Goal: Task Accomplishment & Management: Manage account settings

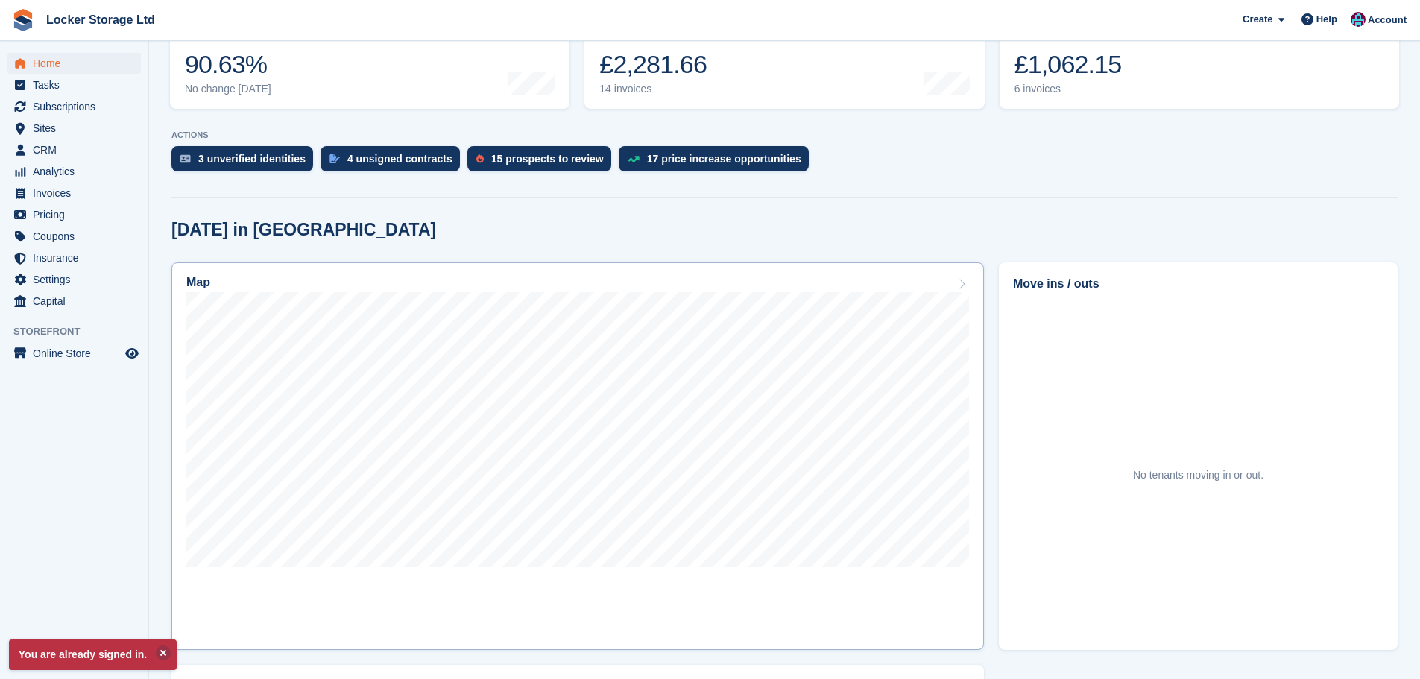
scroll to position [224, 0]
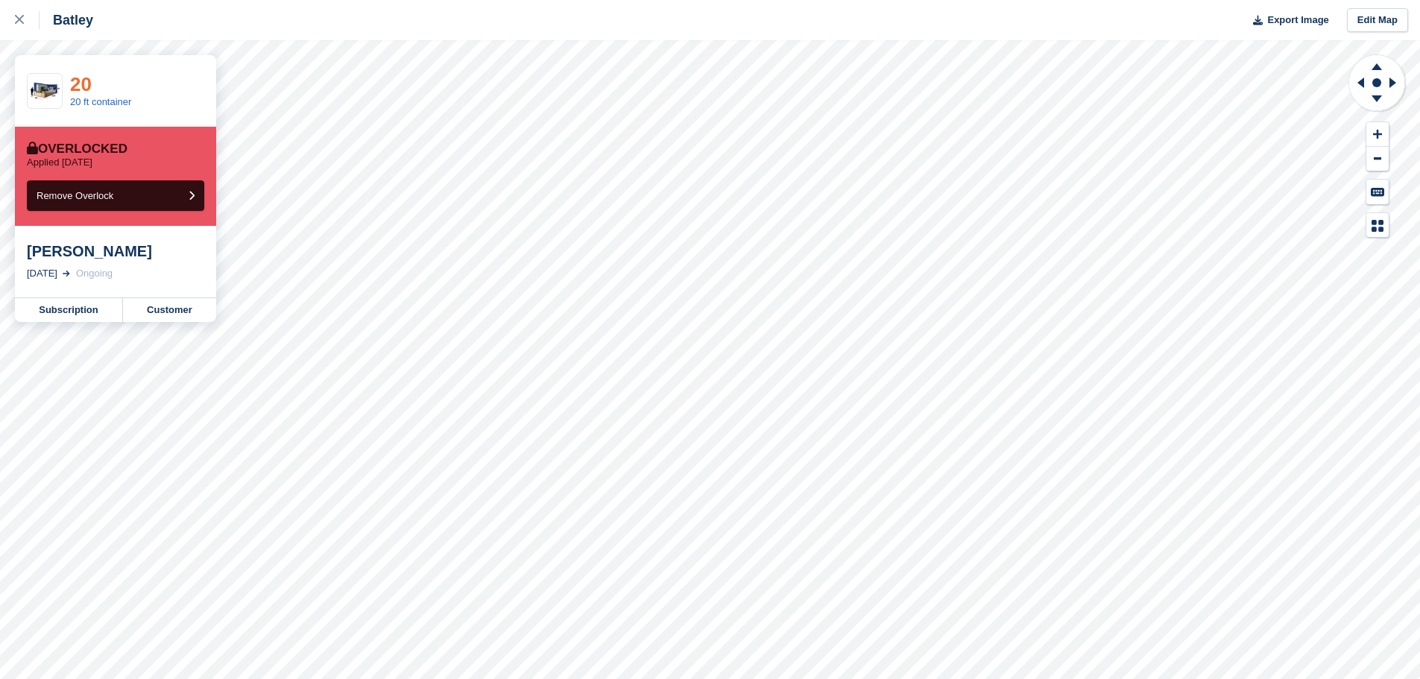
click at [81, 73] on link "20" at bounding box center [81, 84] width 22 height 22
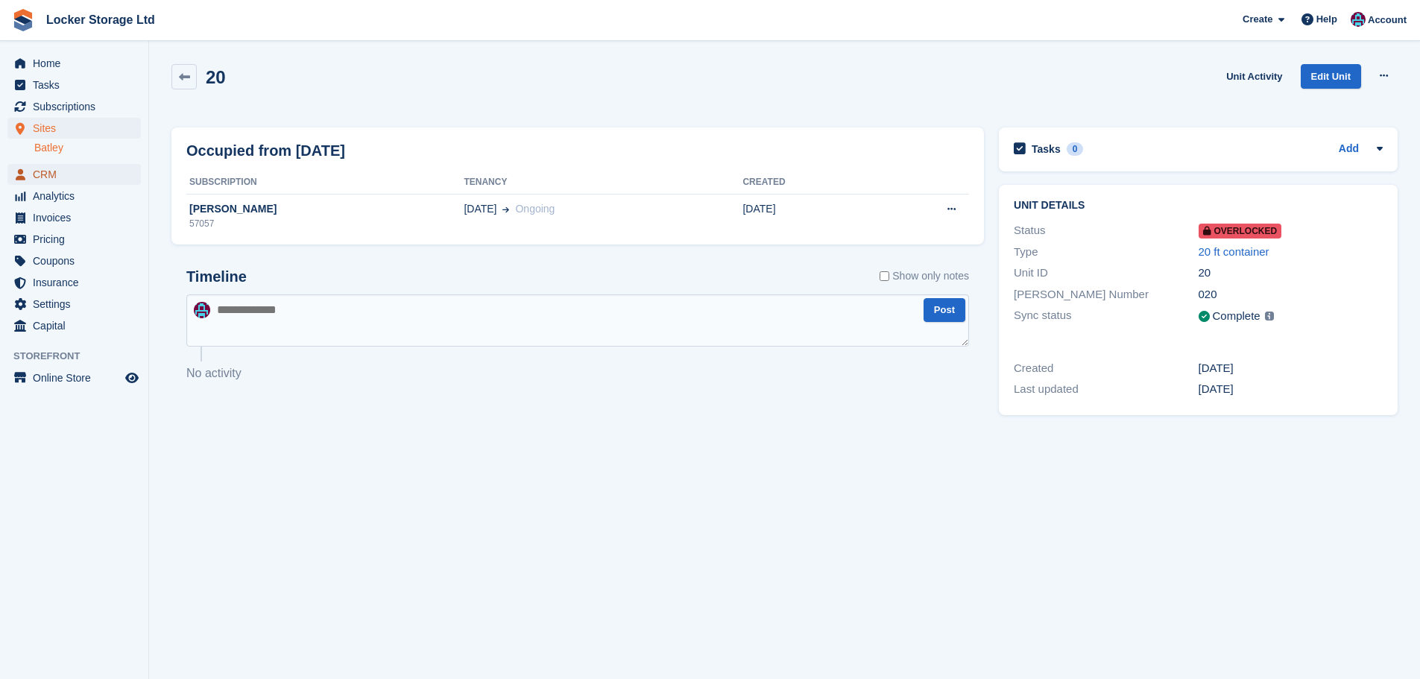
click at [77, 180] on span "CRM" at bounding box center [77, 174] width 89 height 21
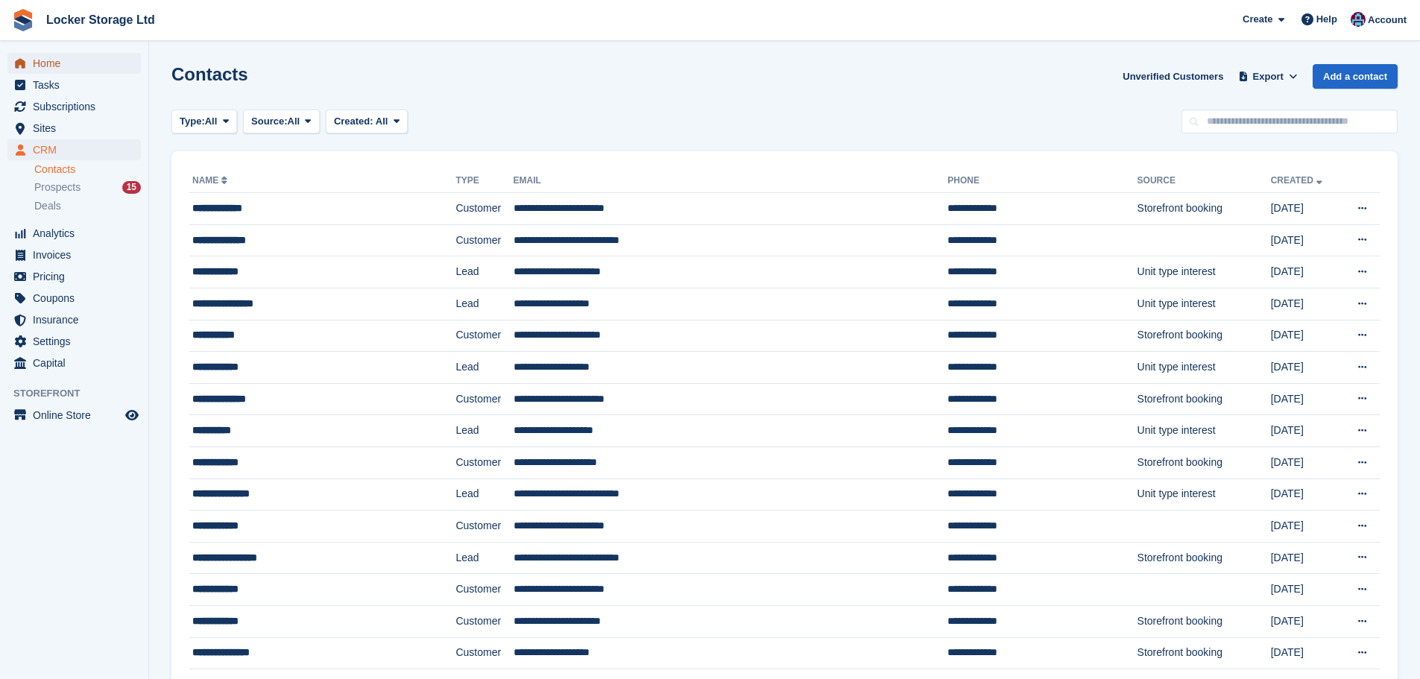
click at [84, 67] on span "Home" at bounding box center [77, 63] width 89 height 21
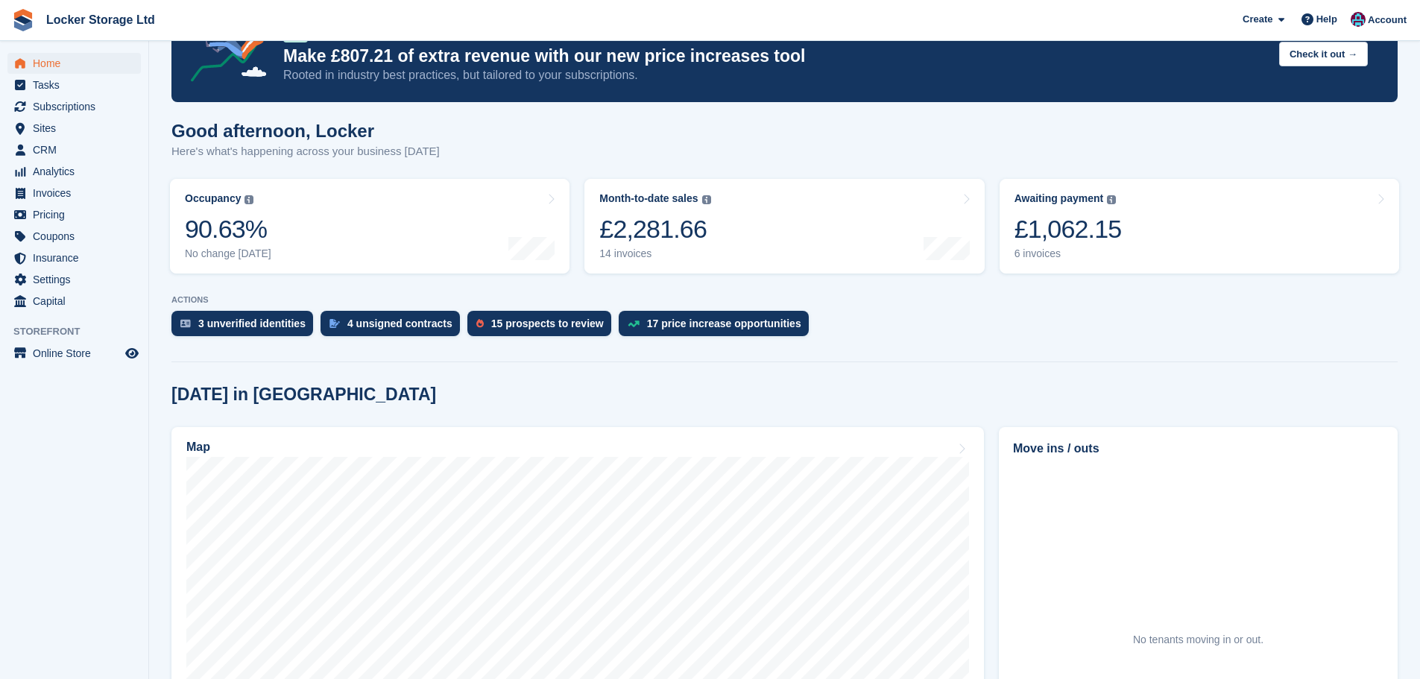
scroll to position [149, 0]
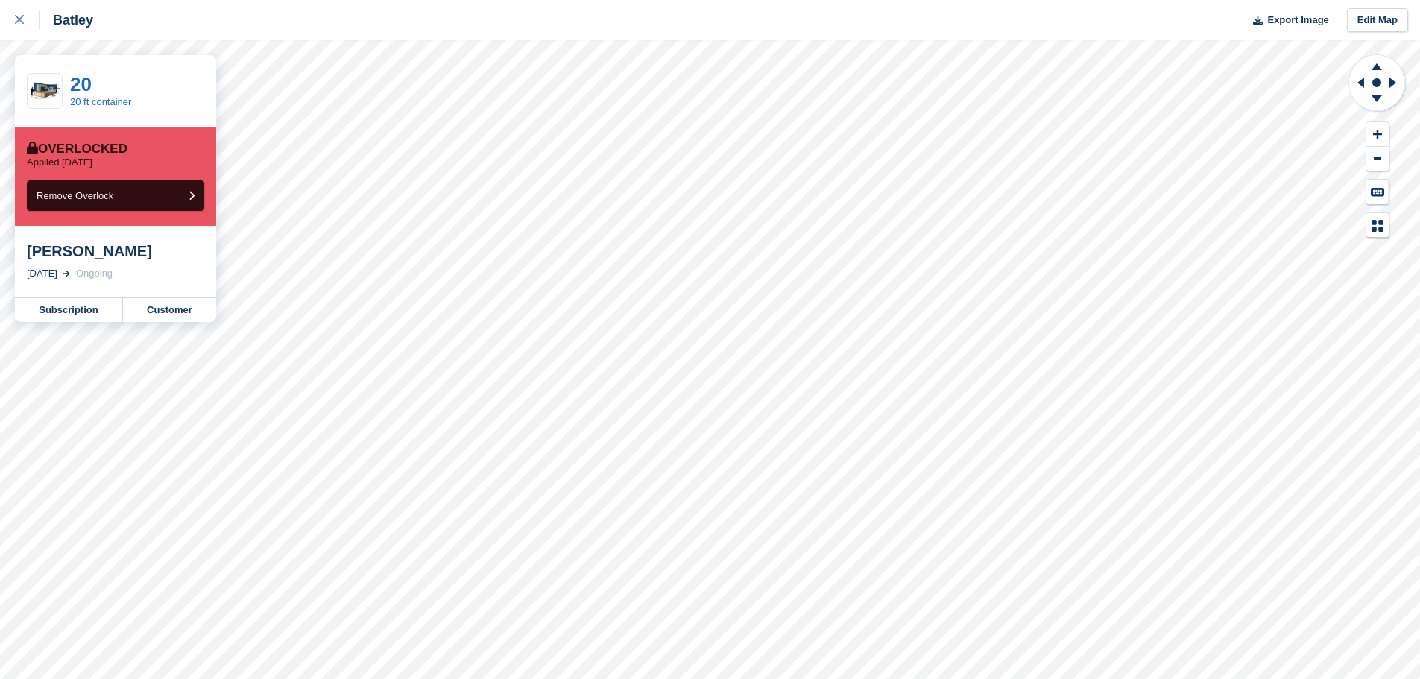
click at [92, 88] on div "20" at bounding box center [100, 84] width 61 height 19
click at [88, 87] on link "20" at bounding box center [81, 84] width 22 height 22
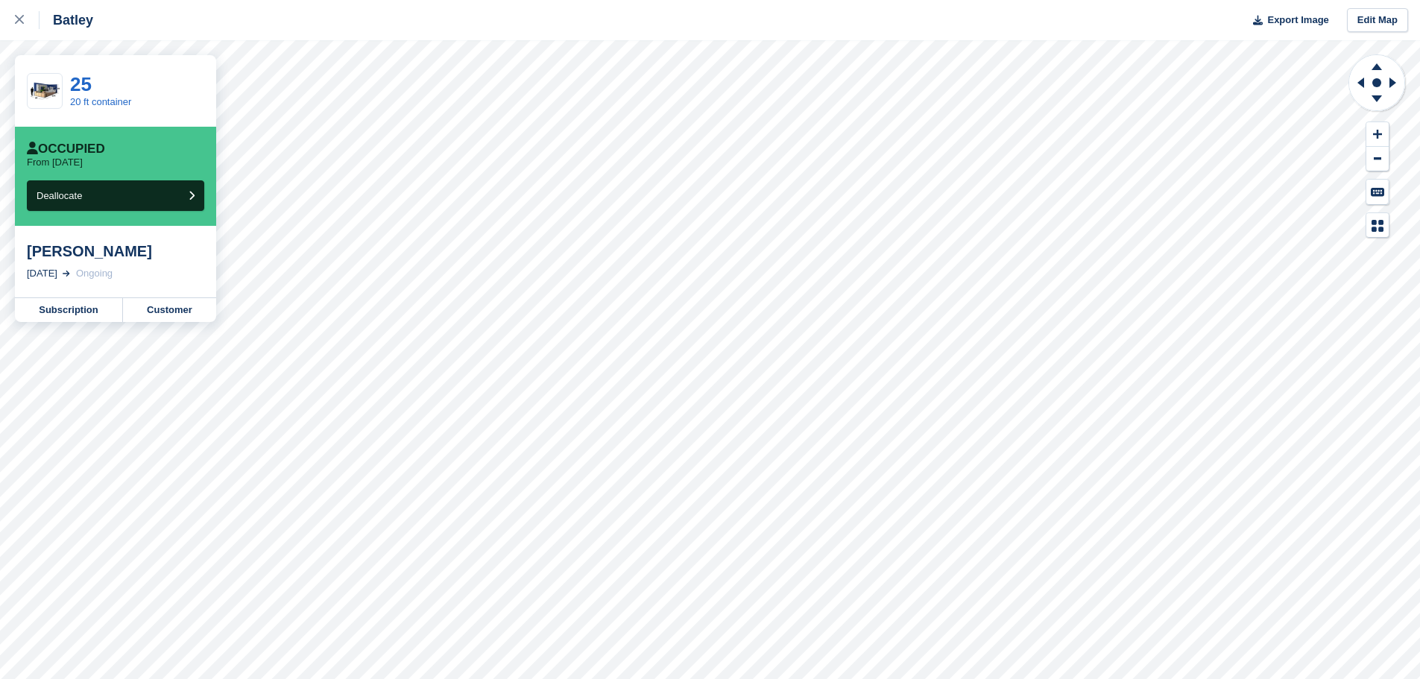
click at [100, 263] on div "Masood ismail 13 Dec, 2024 Ongoing" at bounding box center [115, 262] width 201 height 72
click at [100, 245] on div "Masood ismail" at bounding box center [115, 251] width 177 height 18
click at [79, 73] on link "25" at bounding box center [81, 84] width 22 height 22
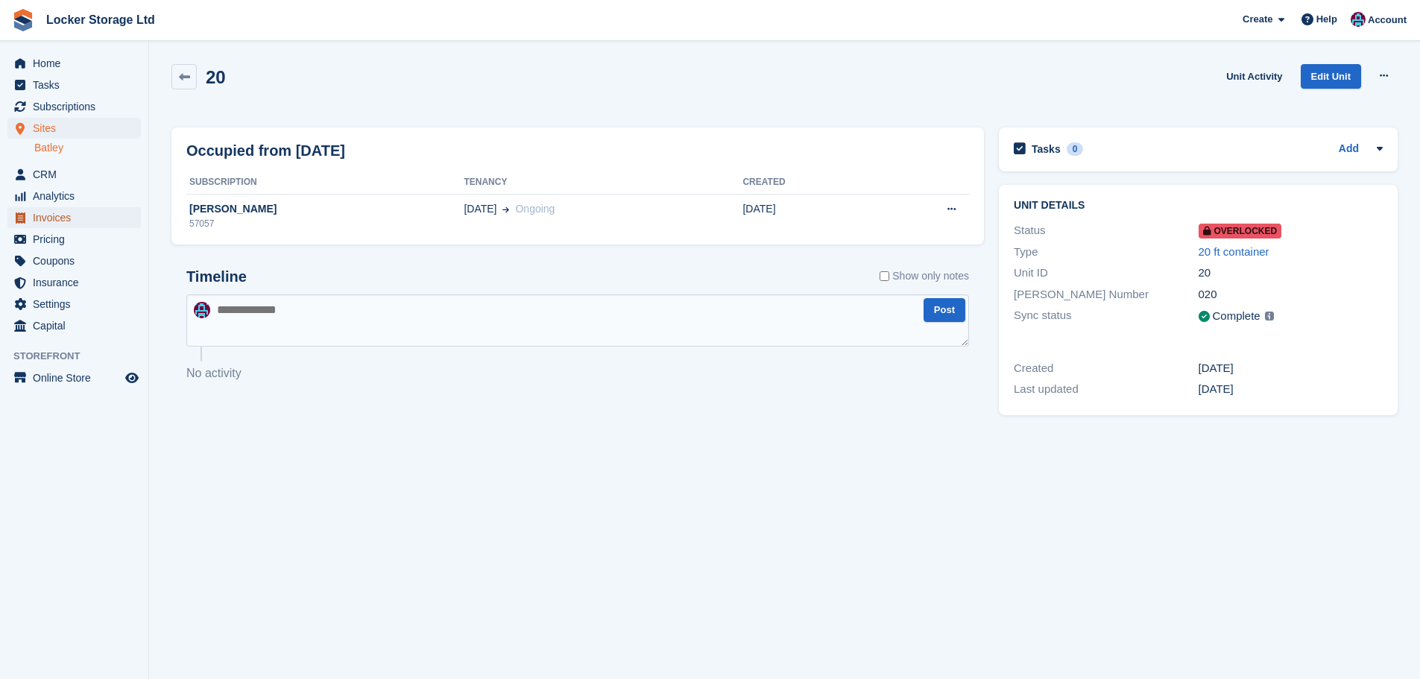
click at [81, 212] on span "Invoices" at bounding box center [77, 217] width 89 height 21
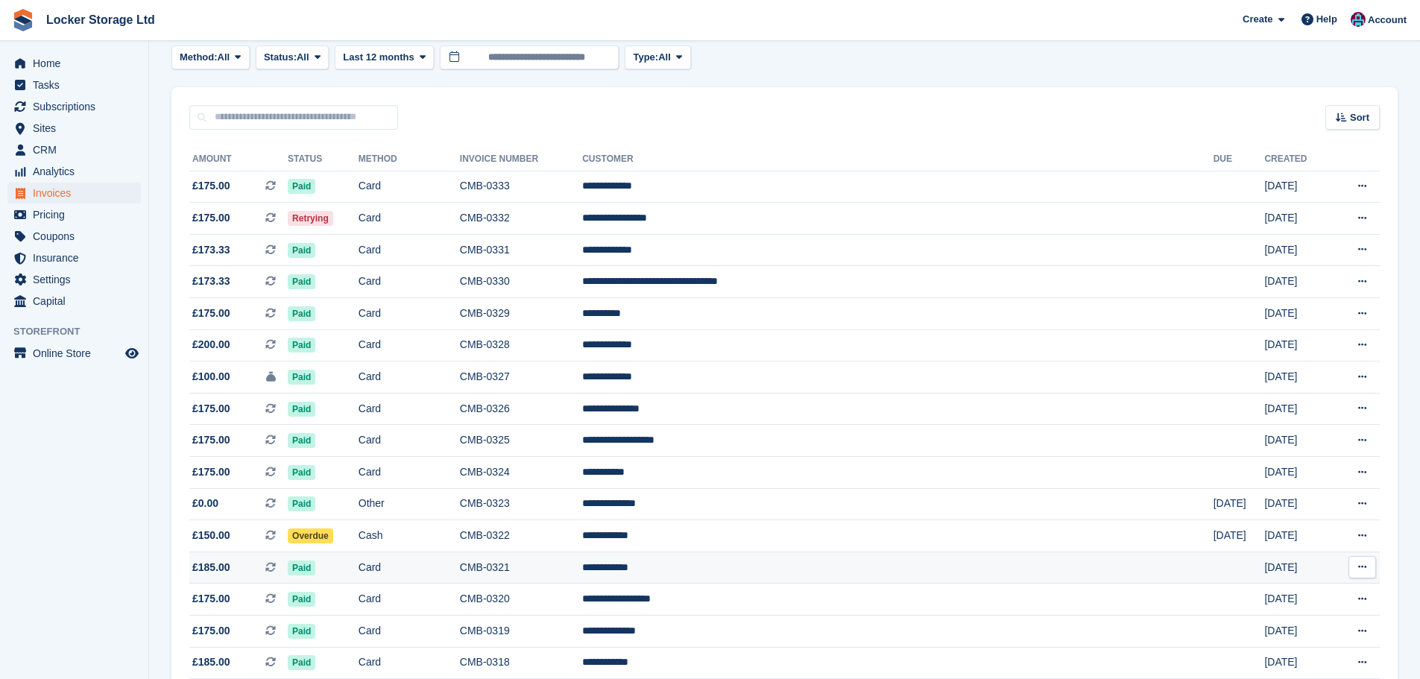
scroll to position [75, 0]
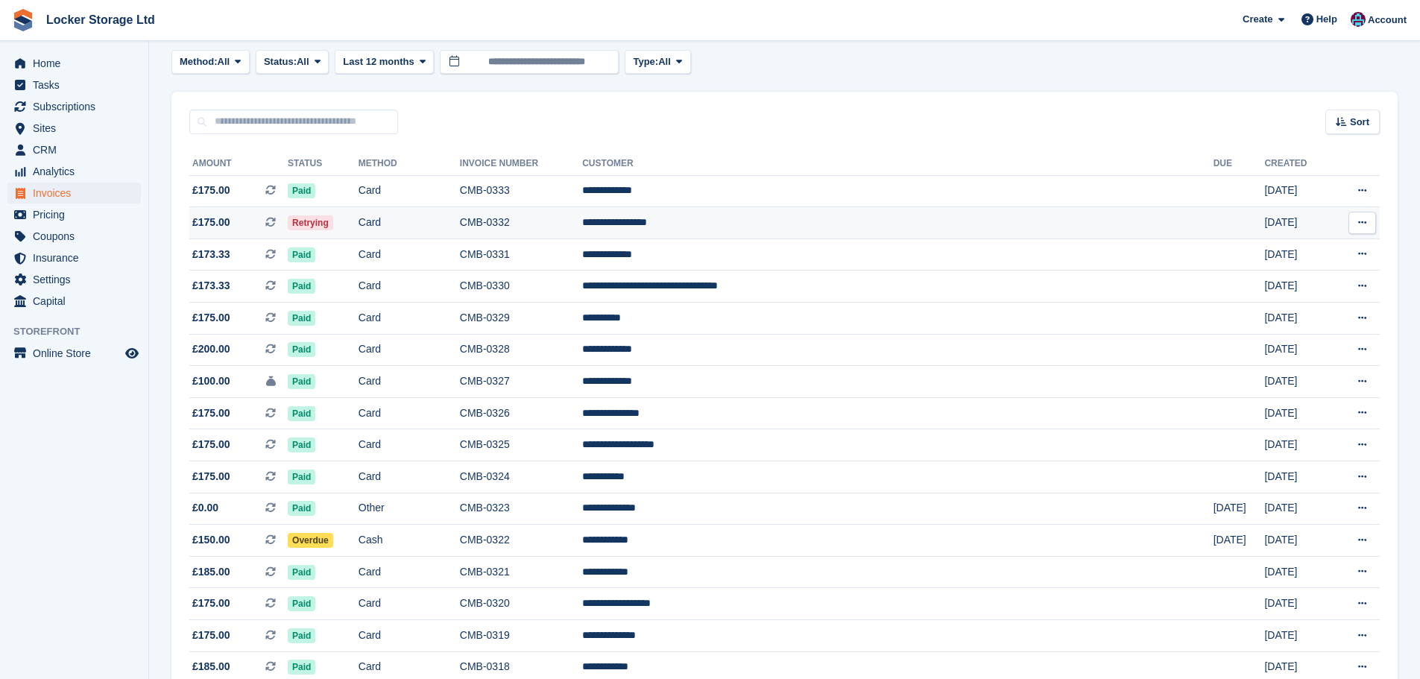
click at [276, 221] on icon at bounding box center [270, 222] width 10 height 10
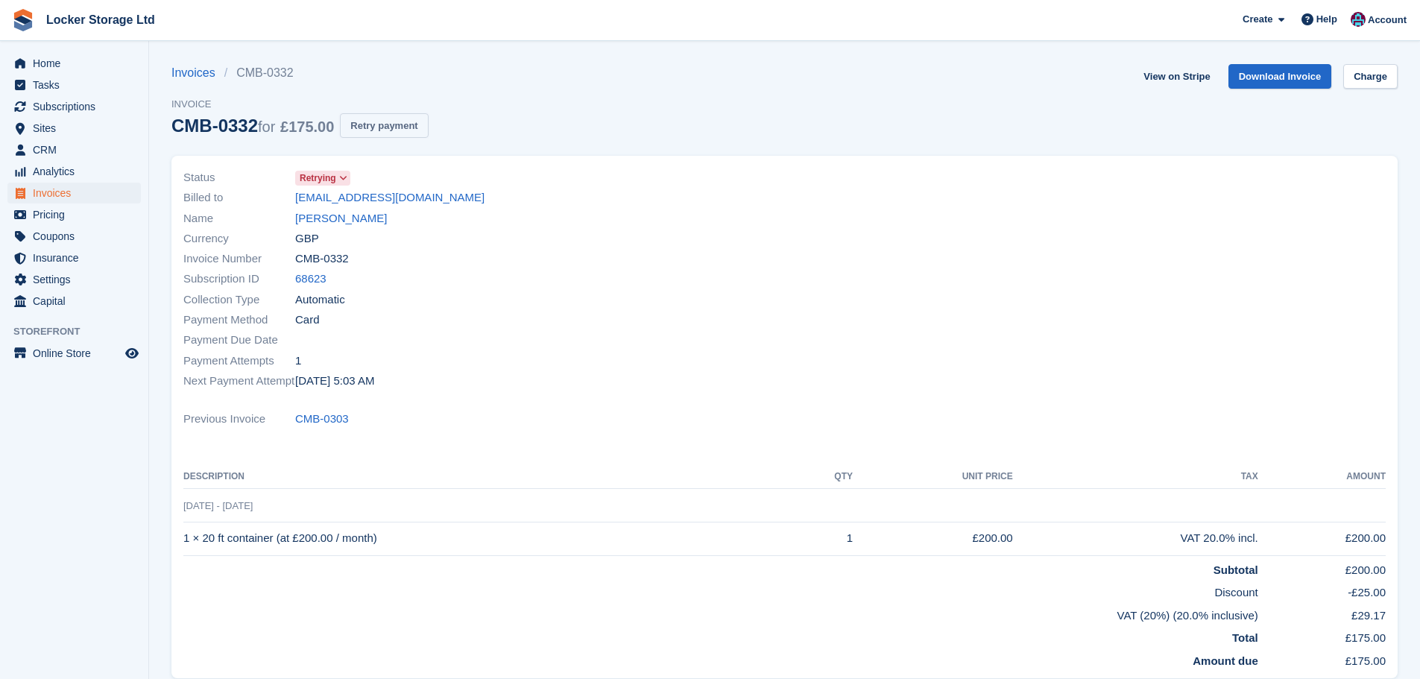
click at [390, 127] on button "Retry payment" at bounding box center [384, 125] width 88 height 25
click at [303, 184] on span "Retrying" at bounding box center [318, 177] width 37 height 13
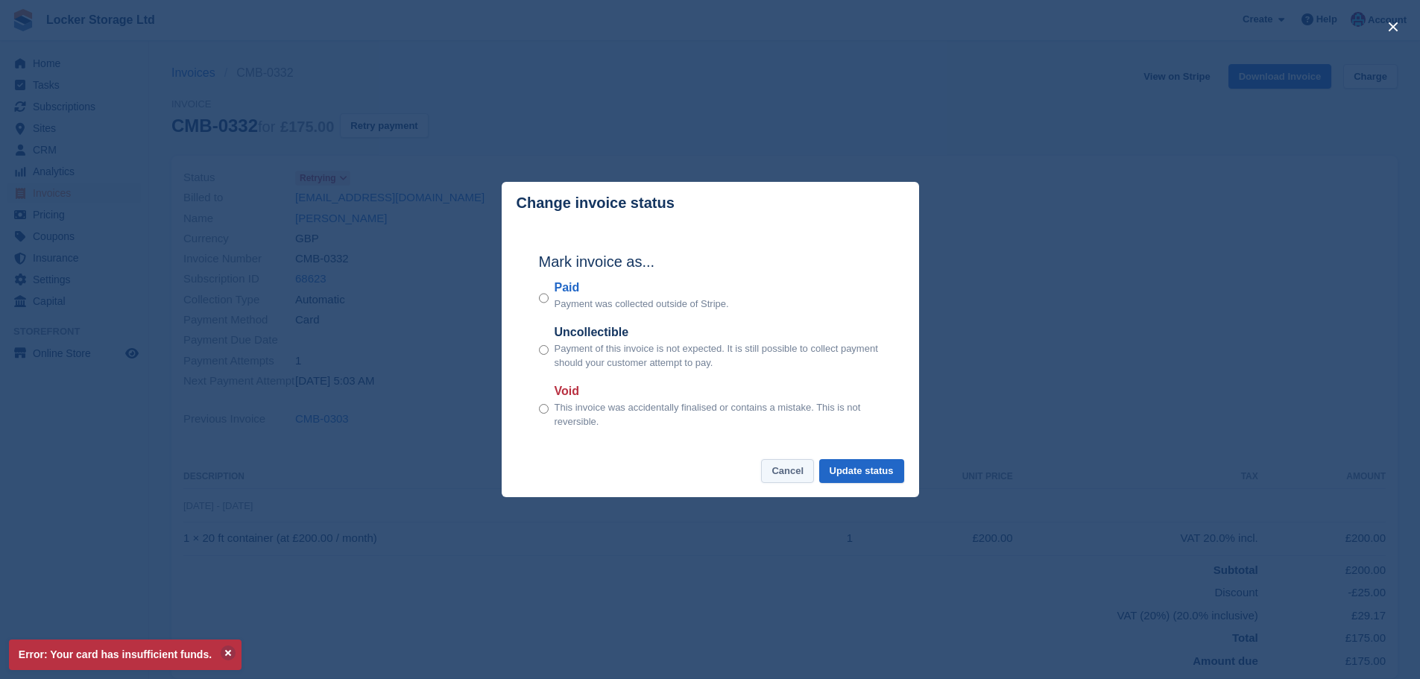
click at [779, 477] on button "Cancel" at bounding box center [787, 471] width 53 height 25
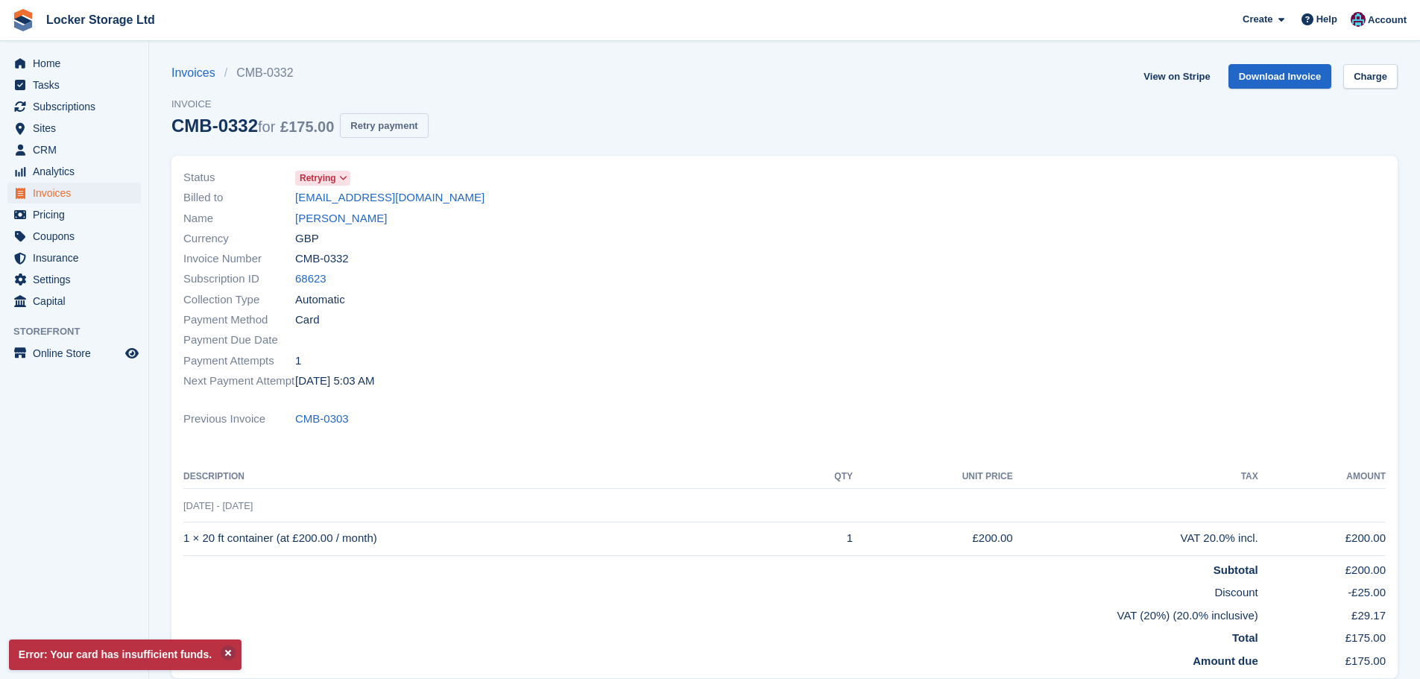
click at [416, 130] on button "Retry payment" at bounding box center [384, 125] width 88 height 25
click at [1192, 80] on link "View on Stripe" at bounding box center [1176, 76] width 78 height 25
drag, startPoint x: 418, startPoint y: 221, endPoint x: 296, endPoint y: 223, distance: 122.3
click at [296, 223] on div "Name Mohammed Gulastan" at bounding box center [479, 218] width 593 height 20
copy link "[PERSON_NAME]"
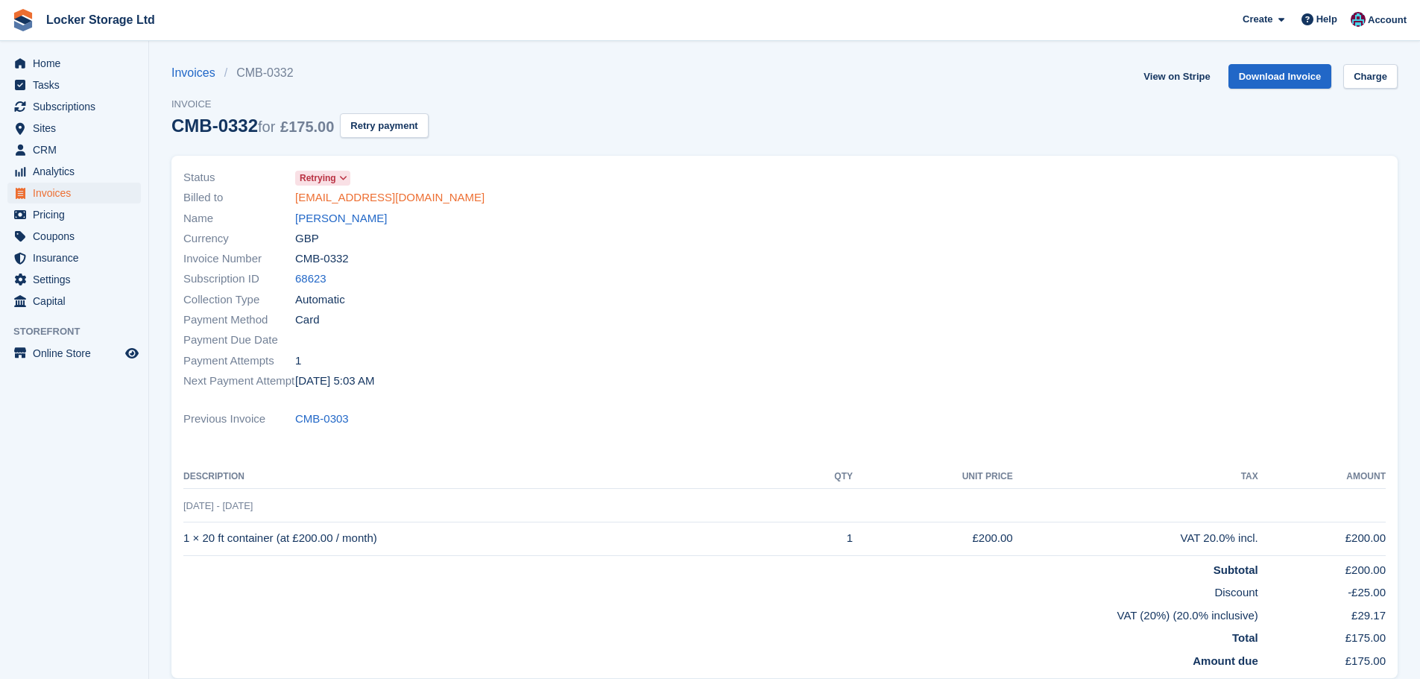
click at [326, 191] on link "ifraangulastan@gmail.com" at bounding box center [389, 197] width 189 height 17
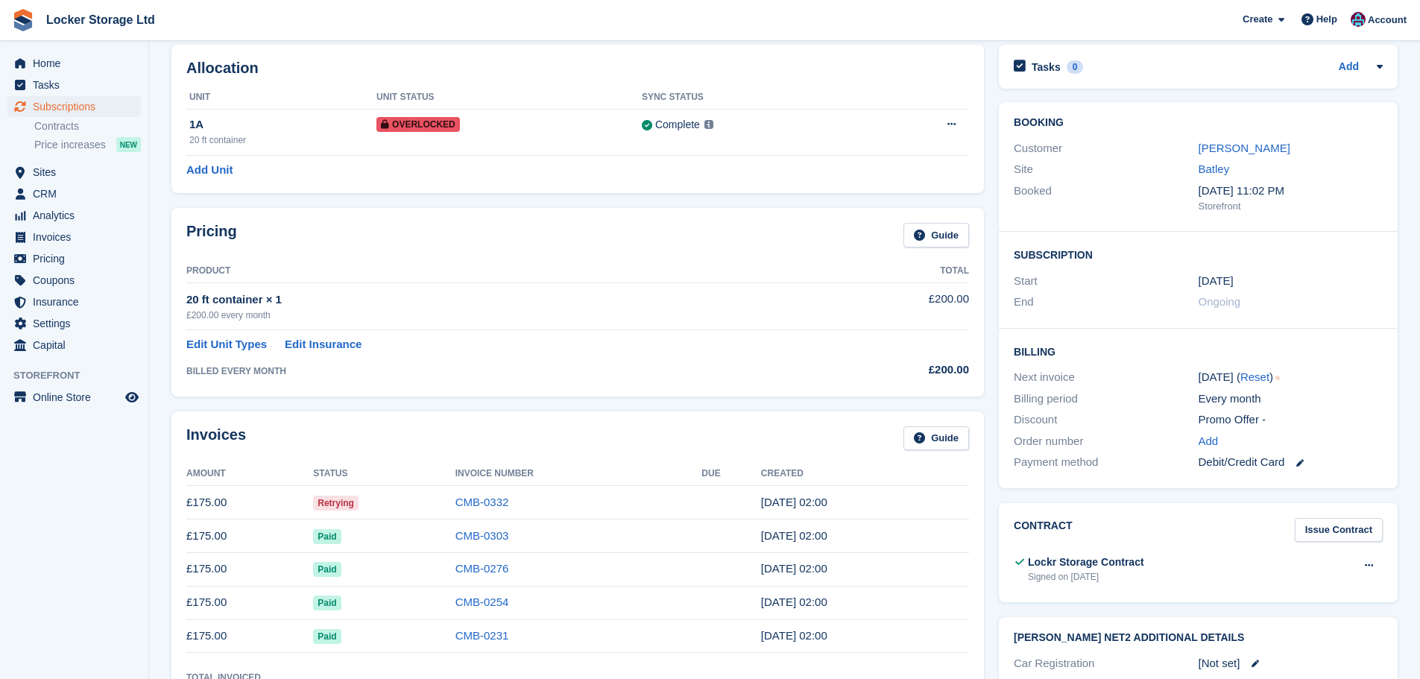
scroll to position [224, 0]
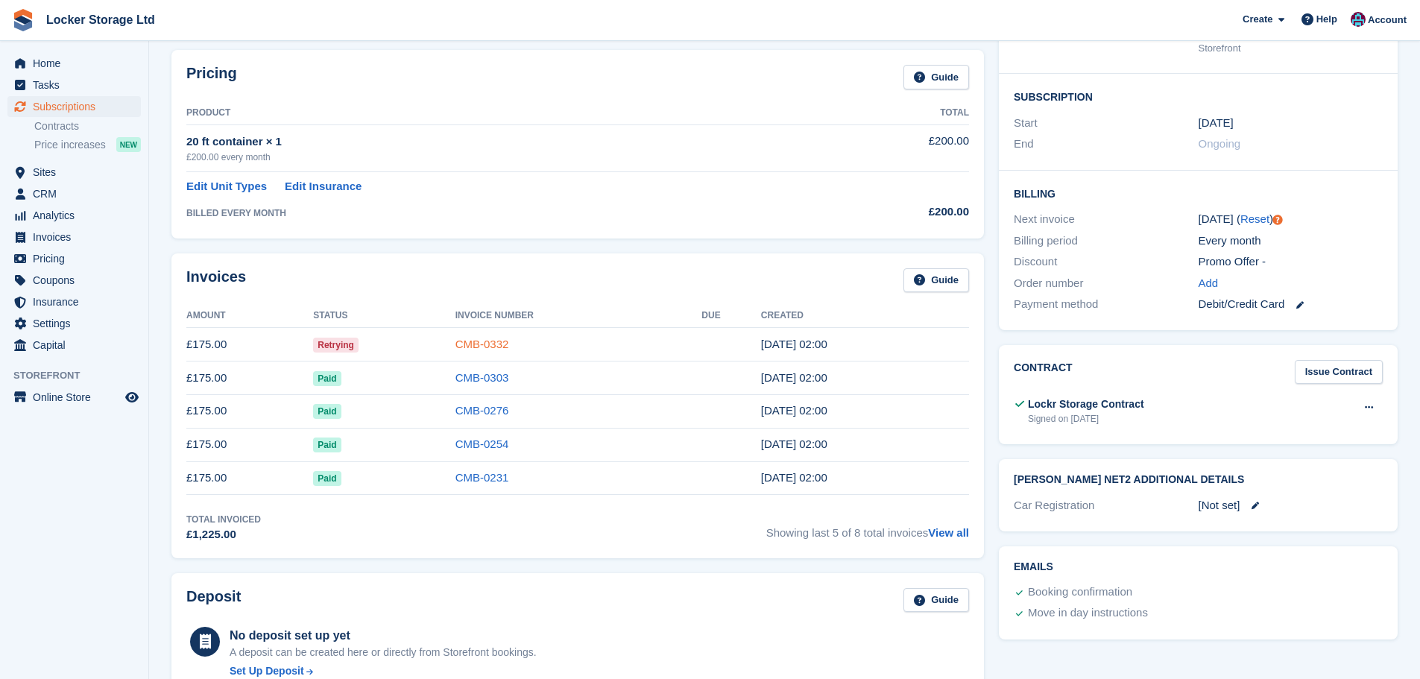
click at [488, 340] on link "CMB-0332" at bounding box center [482, 344] width 54 height 13
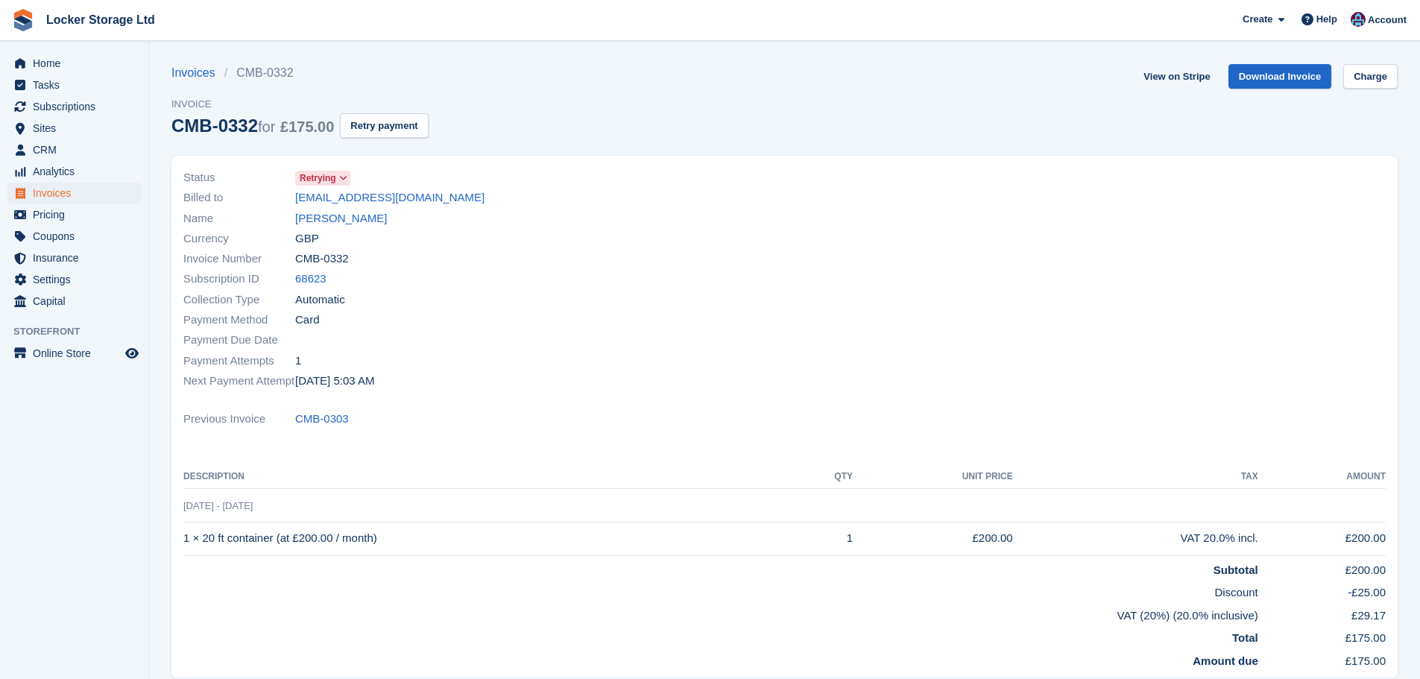
click at [336, 171] on span "Retrying" at bounding box center [322, 178] width 55 height 15
